Goal: Navigation & Orientation: Understand site structure

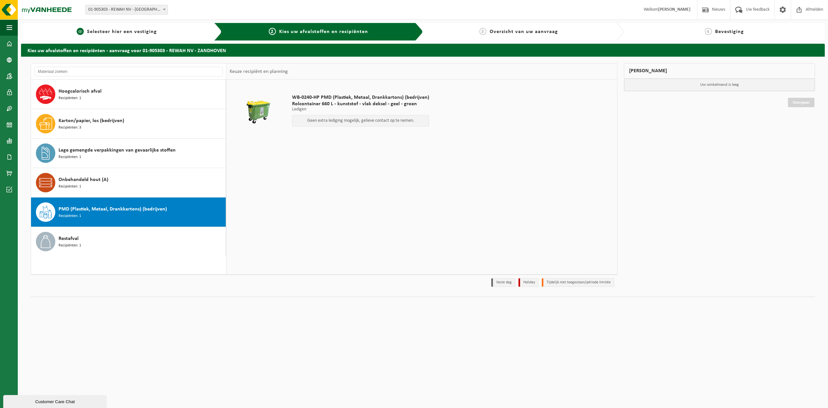
click at [111, 30] on span "Selecteer hier een vestiging" at bounding box center [122, 31] width 70 height 5
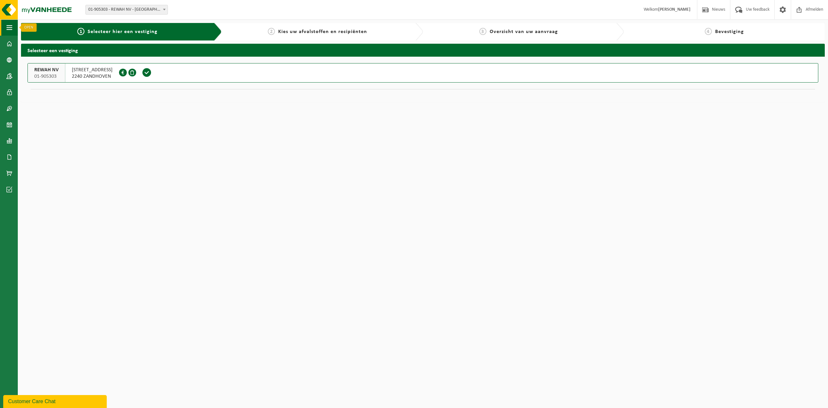
click at [8, 28] on span "button" at bounding box center [9, 27] width 6 height 16
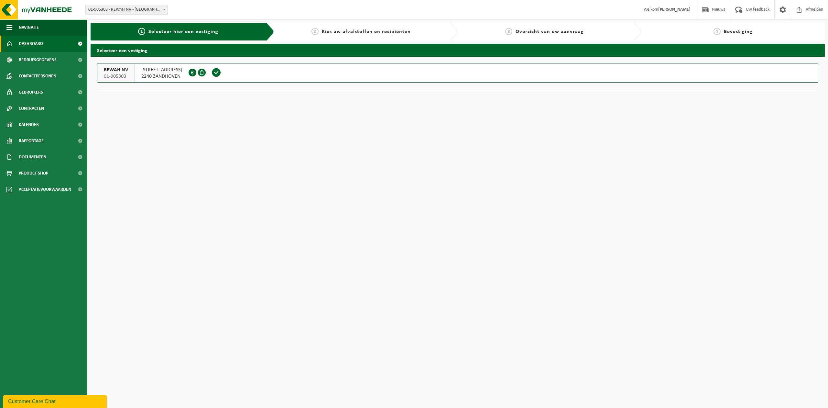
click at [31, 47] on span "Dashboard" at bounding box center [31, 44] width 24 height 16
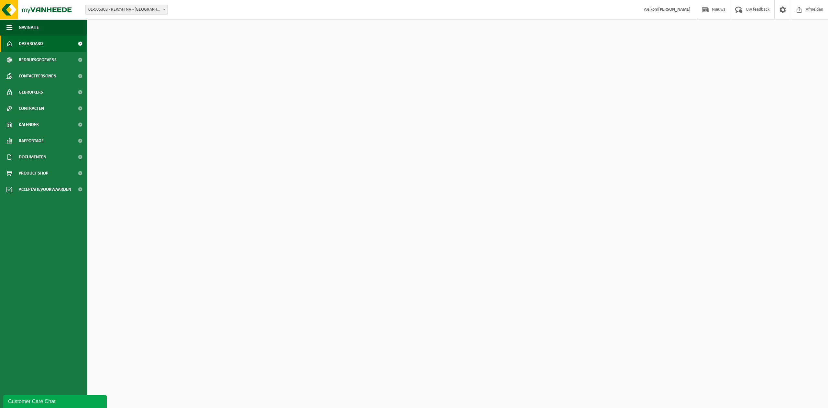
click at [32, 63] on span "Bedrijfsgegevens" at bounding box center [38, 60] width 38 height 16
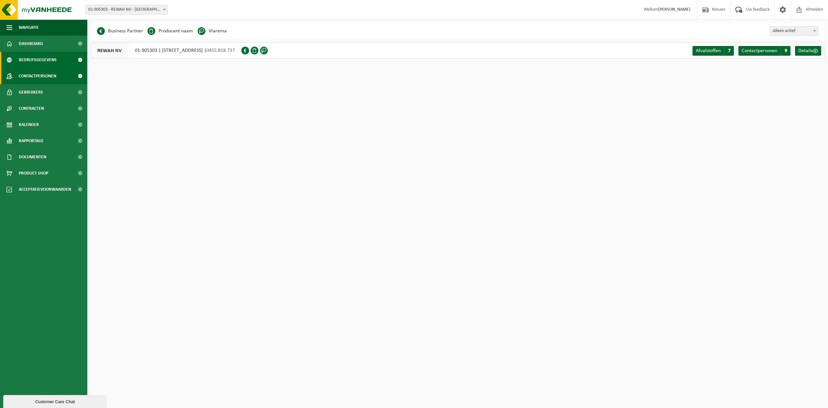
click at [28, 72] on span "Contactpersonen" at bounding box center [38, 76] width 38 height 16
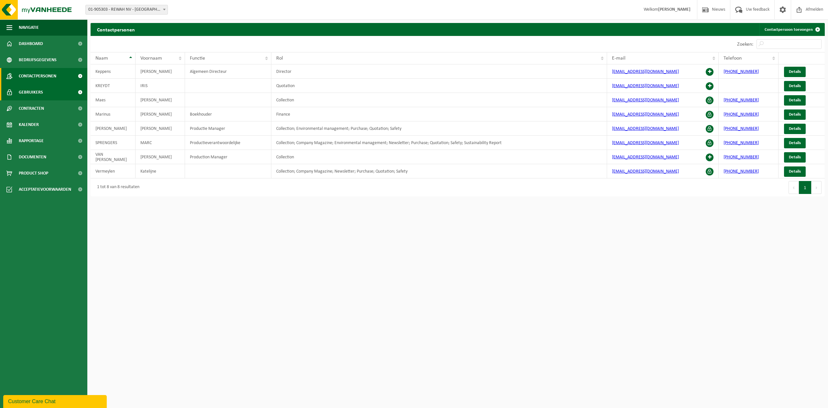
click at [29, 93] on span "Gebruikers" at bounding box center [31, 92] width 24 height 16
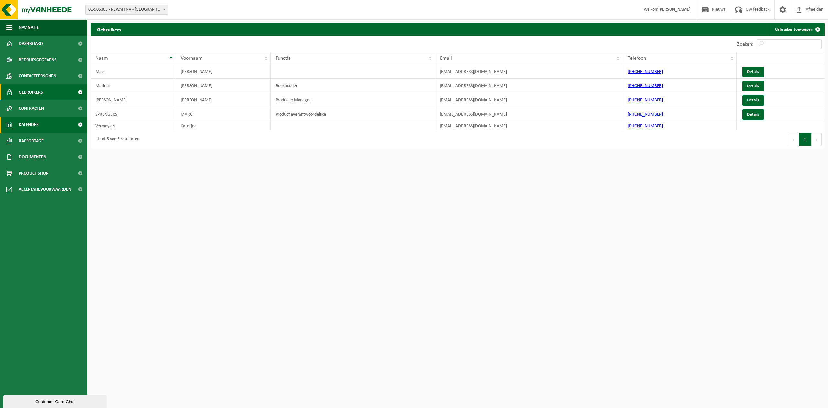
click at [40, 124] on link "Kalender" at bounding box center [43, 124] width 87 height 16
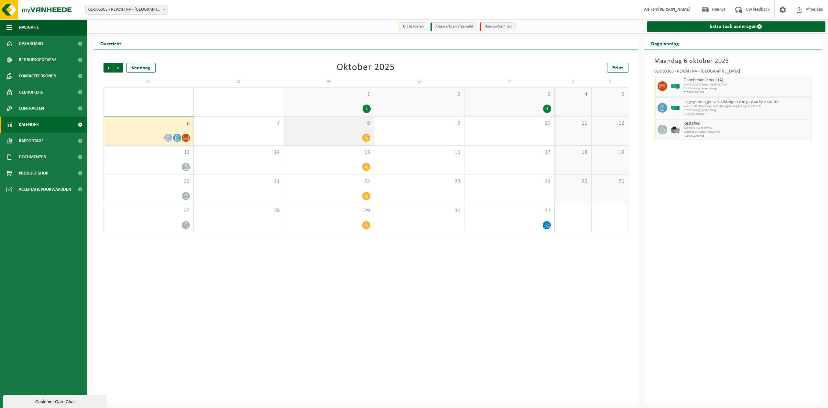
click at [360, 138] on div at bounding box center [328, 137] width 83 height 9
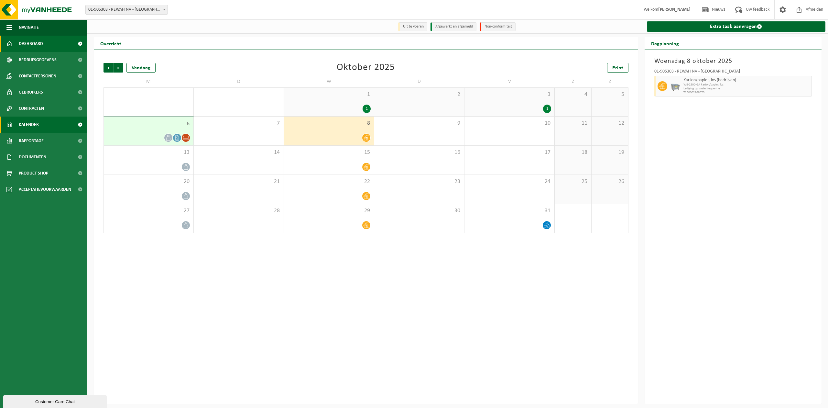
click at [40, 46] on span "Dashboard" at bounding box center [31, 44] width 24 height 16
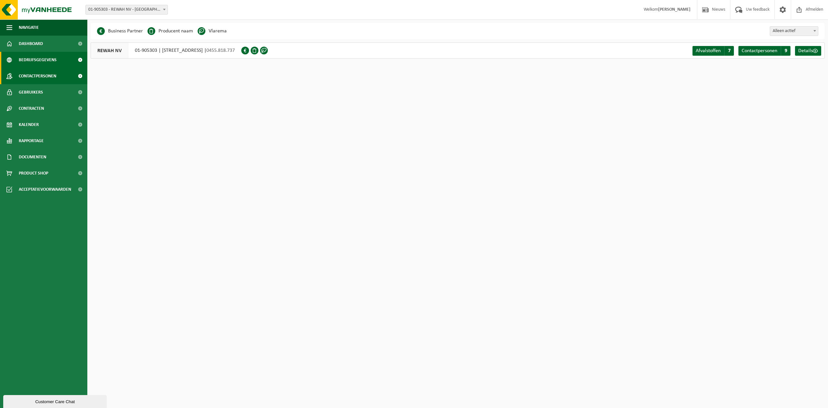
click at [38, 83] on span "Contactpersonen" at bounding box center [38, 76] width 38 height 16
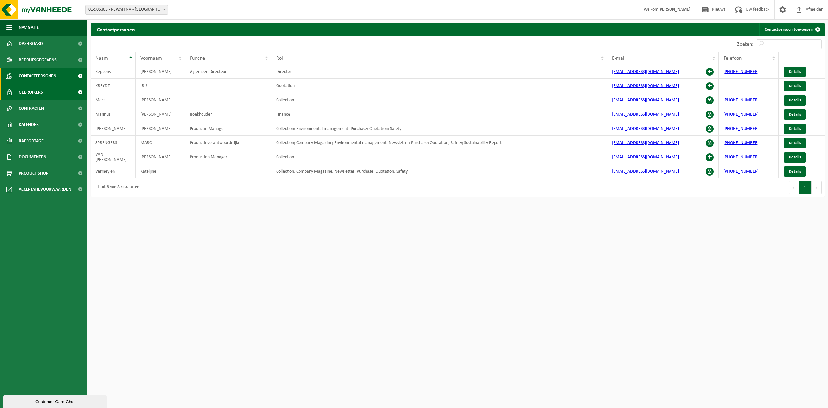
click at [35, 94] on span "Gebruikers" at bounding box center [31, 92] width 24 height 16
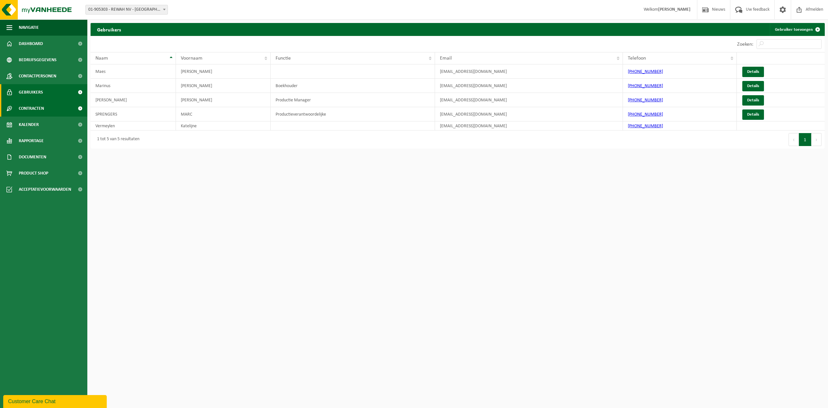
click at [38, 110] on span "Contracten" at bounding box center [31, 108] width 25 height 16
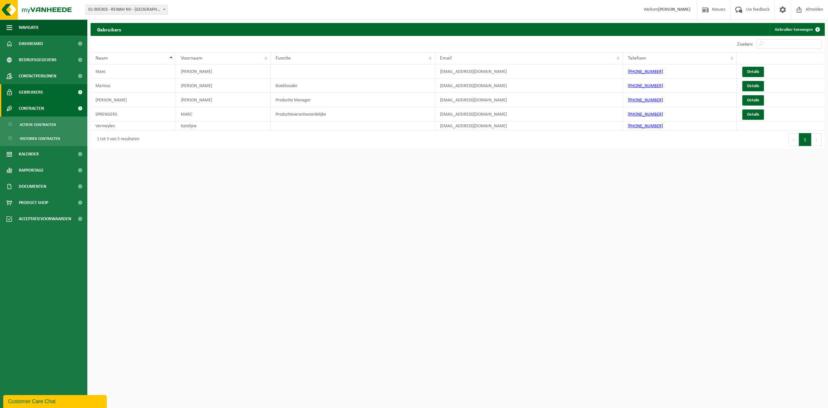
click at [35, 107] on span "Contracten" at bounding box center [31, 108] width 25 height 16
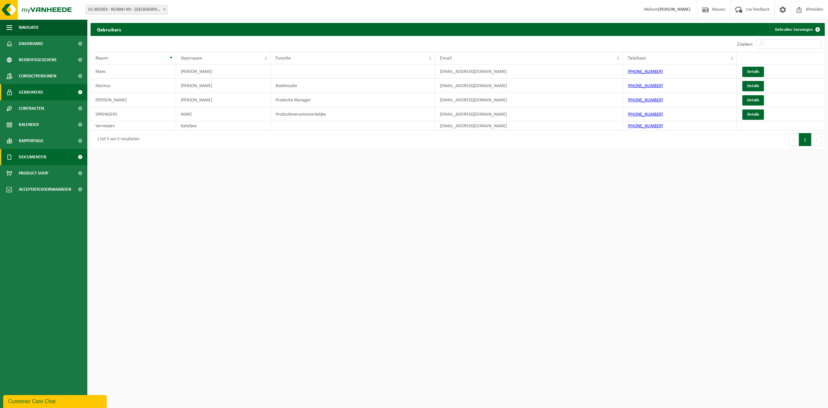
click at [48, 151] on link "Documenten" at bounding box center [43, 157] width 87 height 16
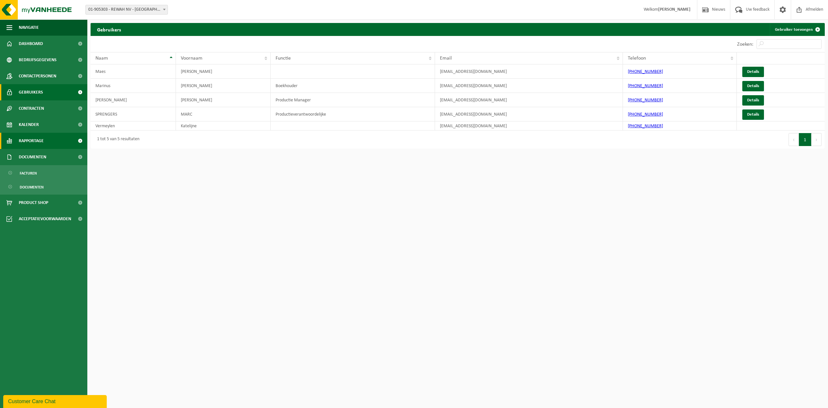
click at [47, 144] on link "Rapportage" at bounding box center [43, 141] width 87 height 16
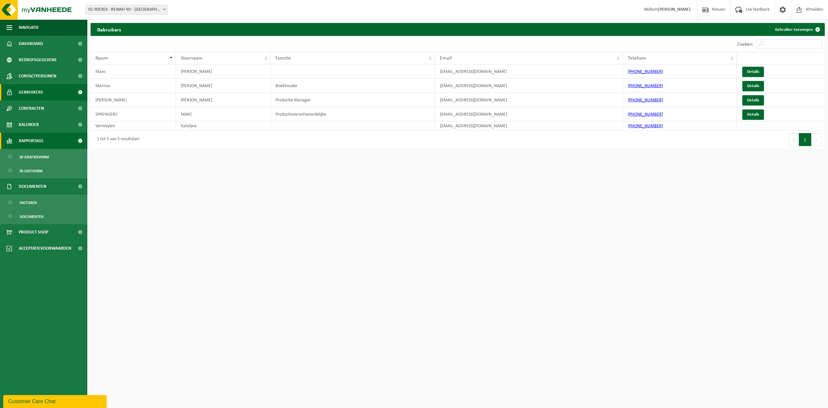
click at [25, 139] on span "Rapportage" at bounding box center [31, 141] width 25 height 16
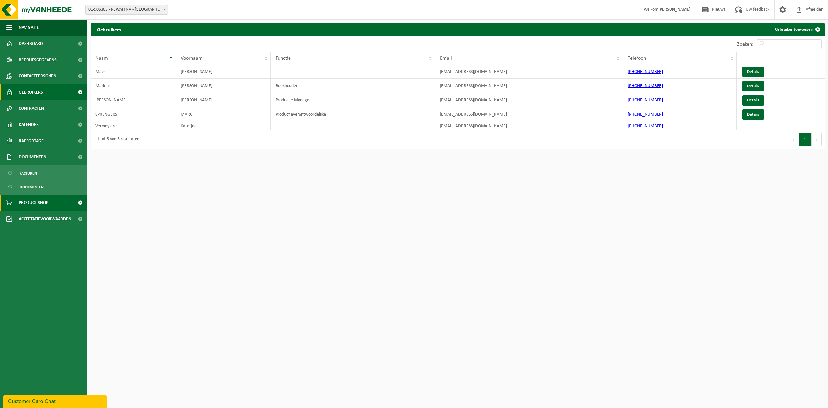
click at [39, 208] on span "Product Shop" at bounding box center [33, 202] width 29 height 16
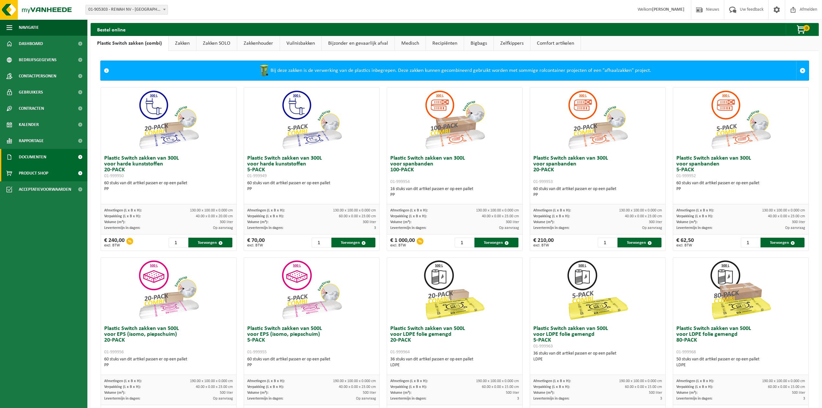
click at [35, 155] on span "Documenten" at bounding box center [33, 157] width 28 height 16
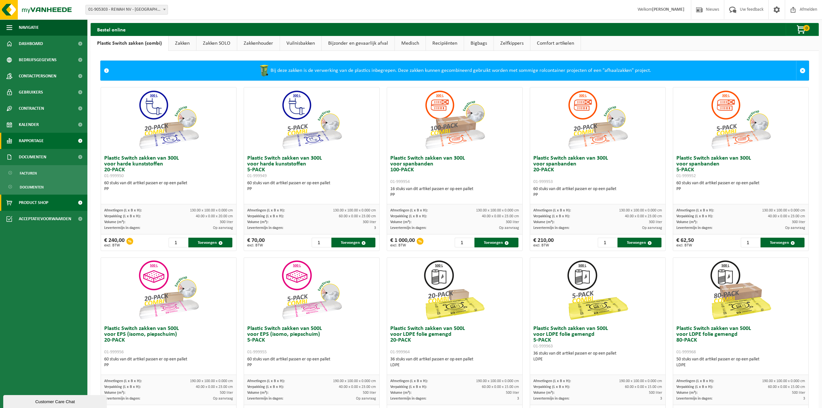
click at [36, 136] on span "Rapportage" at bounding box center [31, 141] width 25 height 16
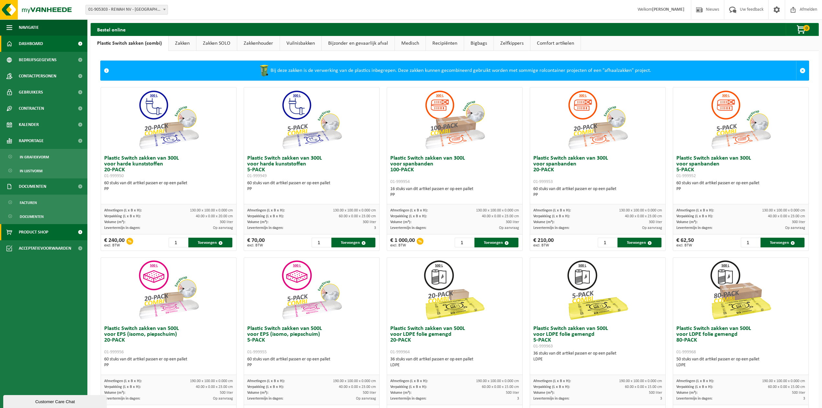
click at [39, 38] on span "Dashboard" at bounding box center [31, 44] width 24 height 16
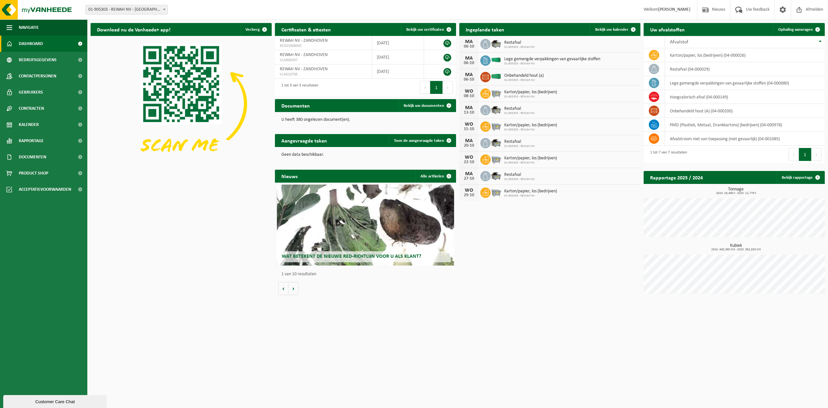
click at [181, 215] on div "Download nu de Vanheede+ app! Verberg Certificaten & attesten Bekijk uw certifi…" at bounding box center [458, 160] width 738 height 280
click at [686, 95] on td "hoogcalorisch afval (04-000149)" at bounding box center [745, 97] width 160 height 14
click at [38, 61] on span "Bedrijfsgegevens" at bounding box center [38, 60] width 38 height 16
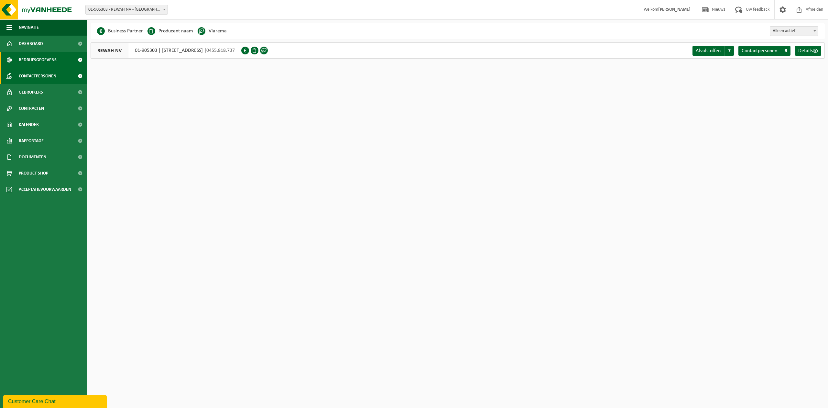
click at [35, 78] on span "Contactpersonen" at bounding box center [38, 76] width 38 height 16
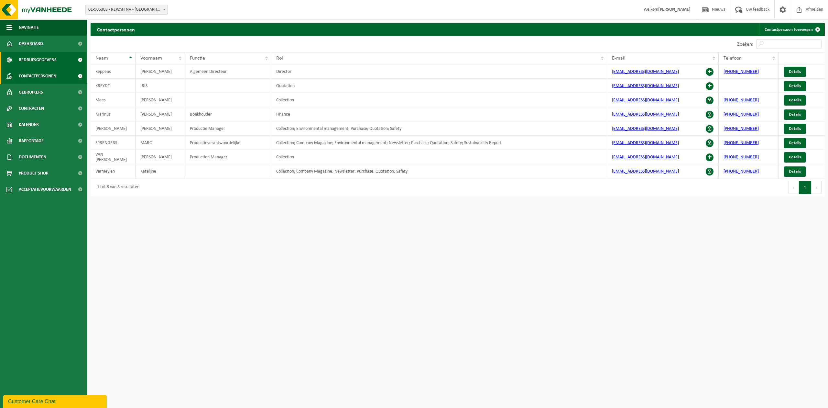
click at [41, 61] on span "Bedrijfsgegevens" at bounding box center [38, 60] width 38 height 16
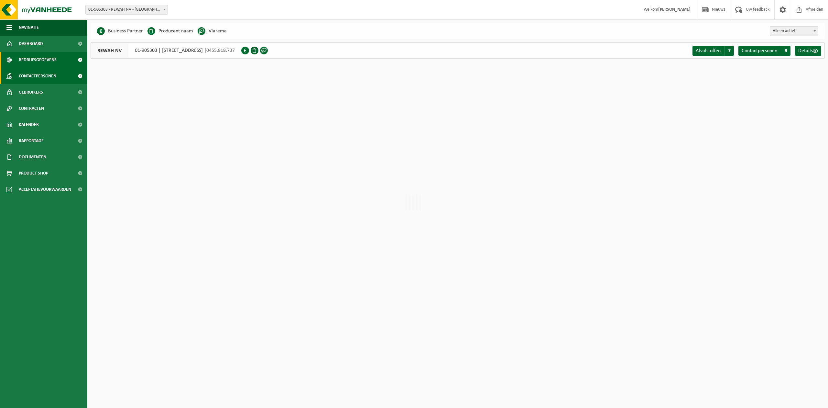
click at [41, 78] on span "Contactpersonen" at bounding box center [38, 76] width 38 height 16
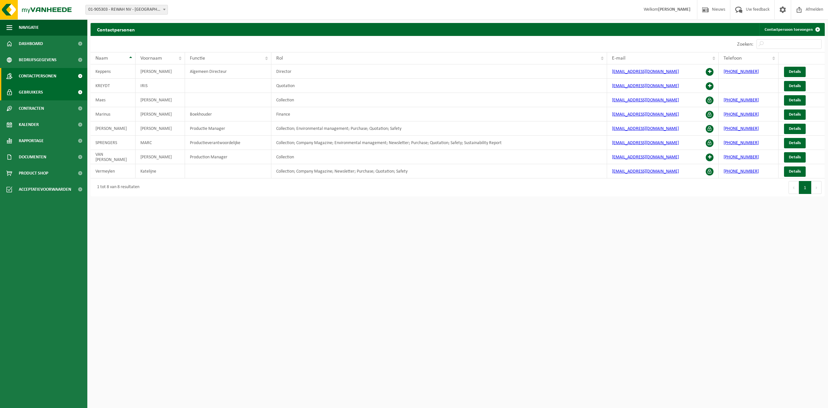
click at [35, 90] on span "Gebruikers" at bounding box center [31, 92] width 24 height 16
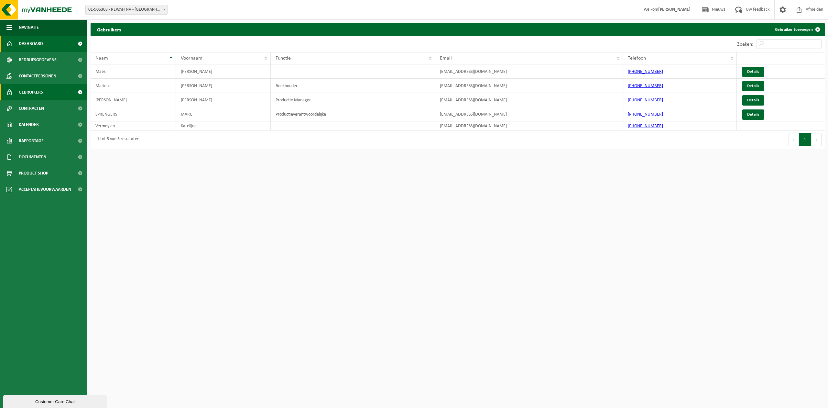
click at [43, 47] on link "Dashboard" at bounding box center [43, 44] width 87 height 16
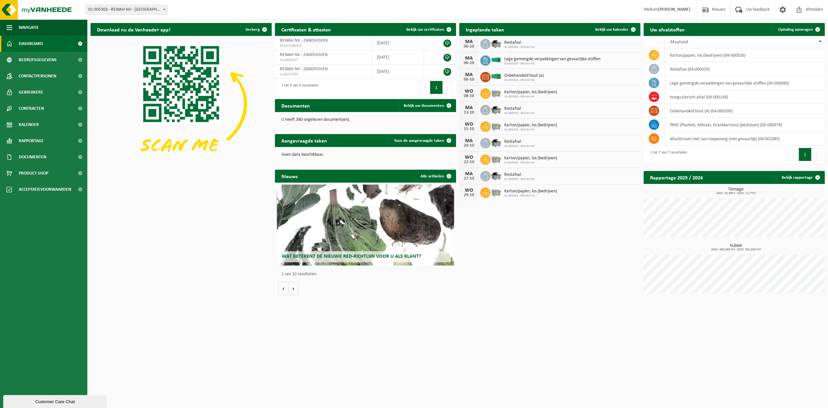
click at [523, 107] on span "Restafval" at bounding box center [519, 108] width 31 height 5
click at [41, 126] on link "Kalender" at bounding box center [43, 124] width 87 height 16
